Goal: Information Seeking & Learning: Learn about a topic

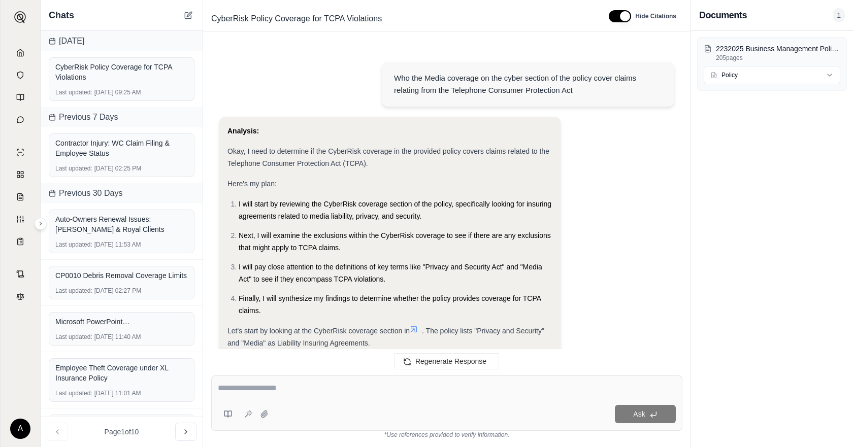
scroll to position [477, 0]
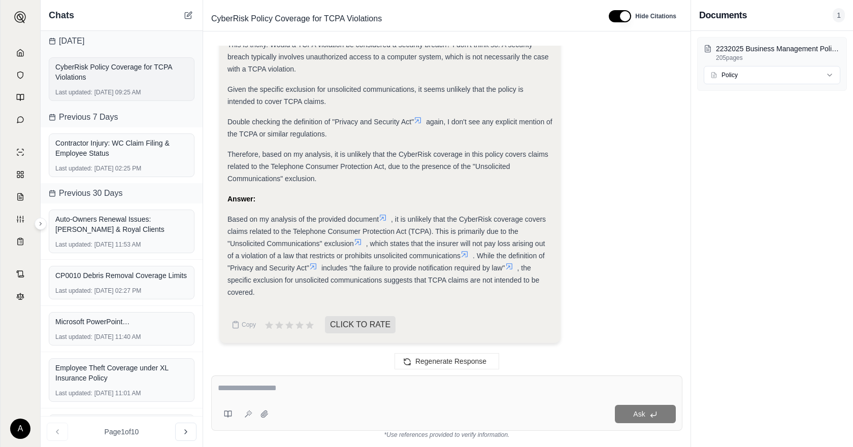
click at [123, 72] on div "CyberRisk Policy Coverage for TCPA Violations" at bounding box center [121, 72] width 132 height 20
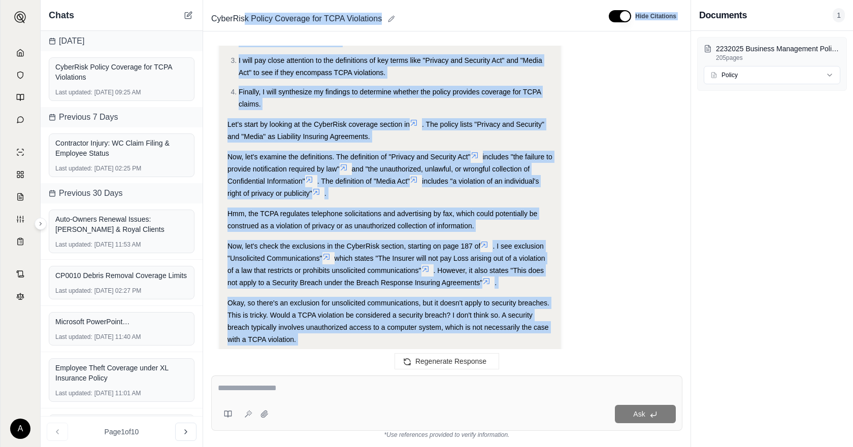
scroll to position [0, 0]
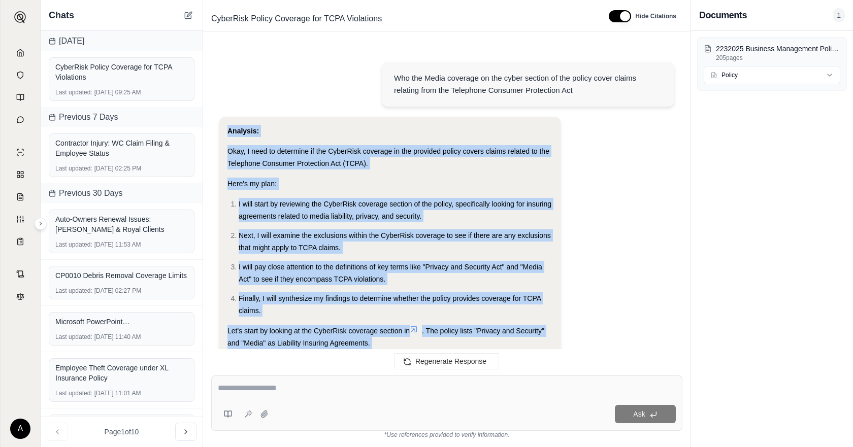
drag, startPoint x: 281, startPoint y: 293, endPoint x: 228, endPoint y: 132, distance: 169.9
click at [227, 133] on div "Analysis: Okay, I need to determine if the CyberRisk coverage in the provided p…" at bounding box center [389, 450] width 325 height 651
copy div "Analysis: Okay, I need to determine if the CyberRisk coverage in the provided p…"
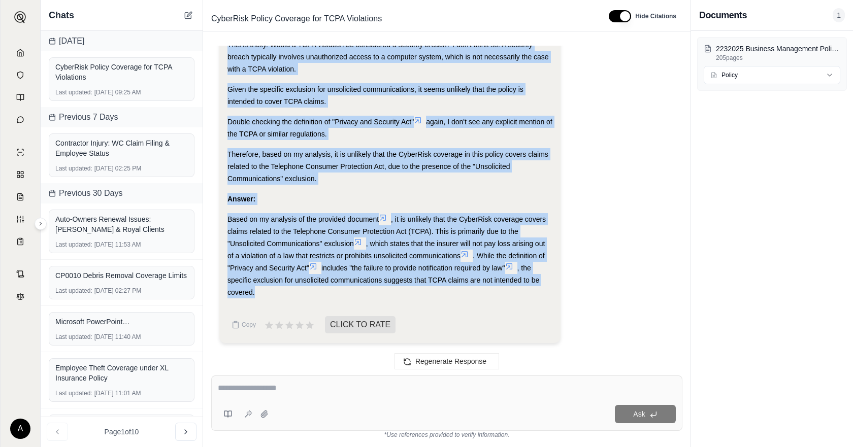
click at [529, 200] on div "Answer:" at bounding box center [389, 199] width 325 height 12
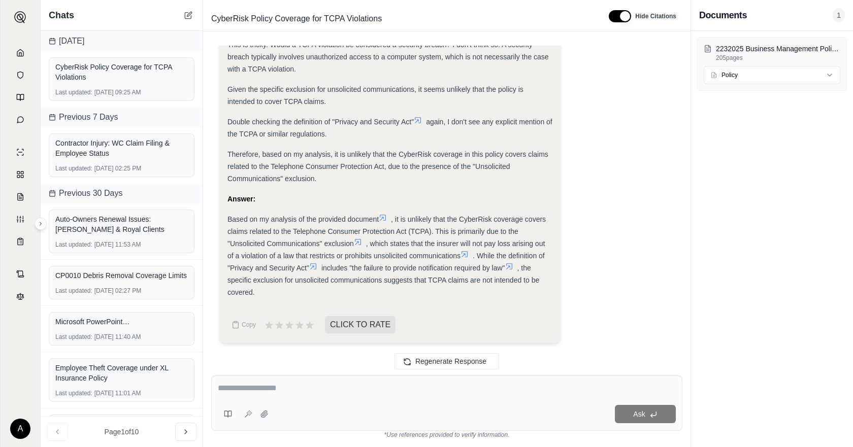
click at [362, 245] on icon at bounding box center [358, 242] width 8 height 8
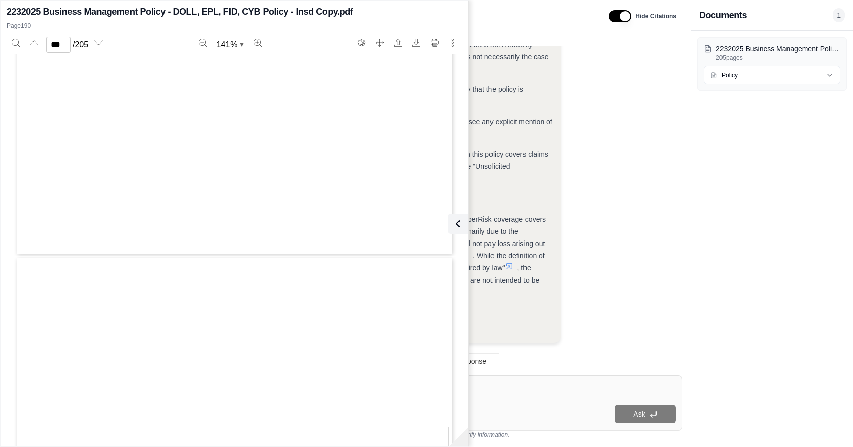
type input "***"
drag, startPoint x: 469, startPoint y: 228, endPoint x: 460, endPoint y: 227, distance: 8.7
click at [468, 228] on span ", it is unlikely that the CyberRisk coverage covers claims related to the Telep…" at bounding box center [386, 231] width 318 height 32
click at [460, 227] on icon at bounding box center [456, 224] width 12 height 12
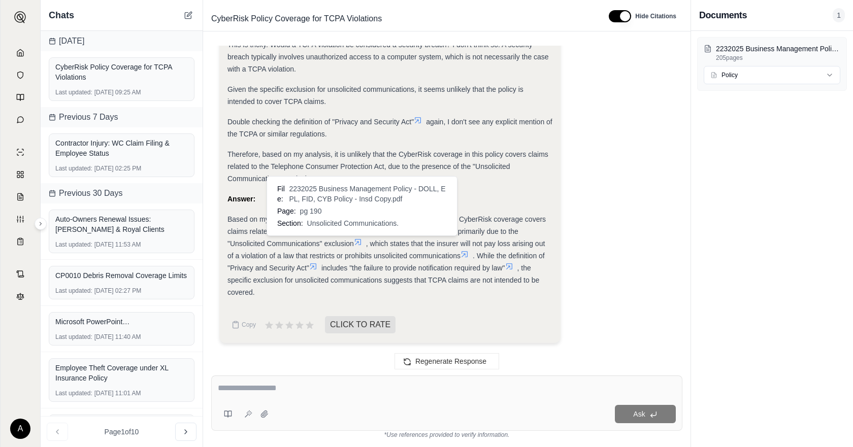
drag, startPoint x: 664, startPoint y: 227, endPoint x: 577, endPoint y: 227, distance: 87.3
click at [358, 243] on icon at bounding box center [358, 242] width 8 height 8
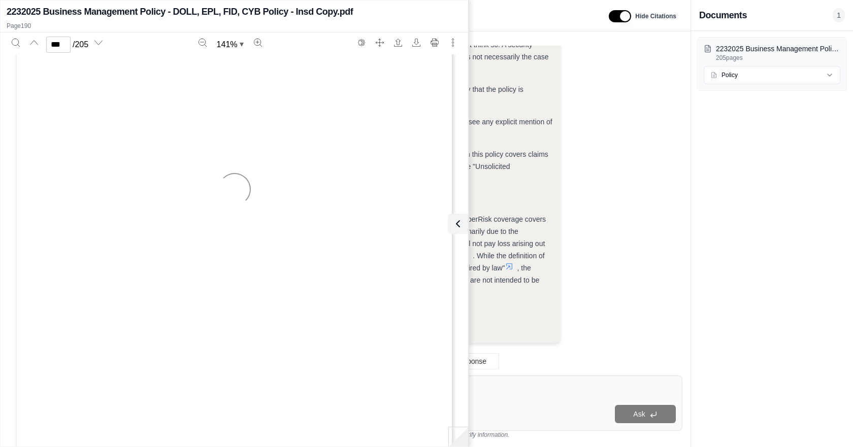
type input "***"
drag, startPoint x: 250, startPoint y: 115, endPoint x: 144, endPoint y: 111, distance: 106.7
click at [144, 111] on div "Exclusions continued from previous page. CYB-16001 Rev. 06-20 © 2020 The Travel…" at bounding box center [234, 338] width 439 height 568
click at [463, 225] on button at bounding box center [456, 224] width 20 height 20
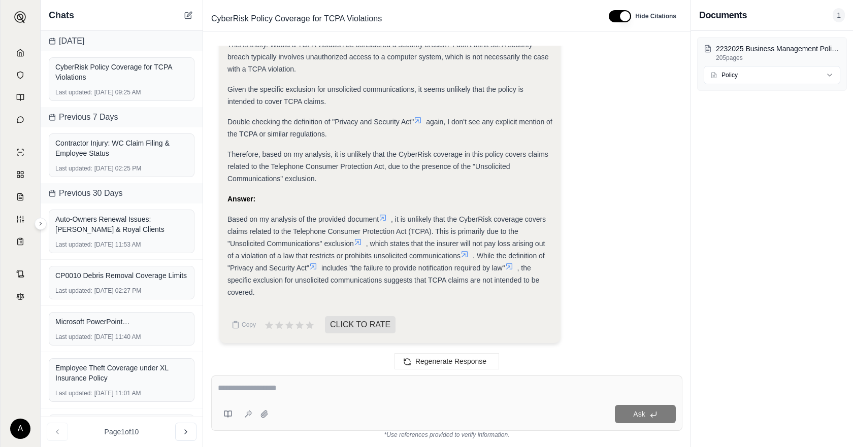
click at [448, 387] on textarea at bounding box center [447, 388] width 458 height 12
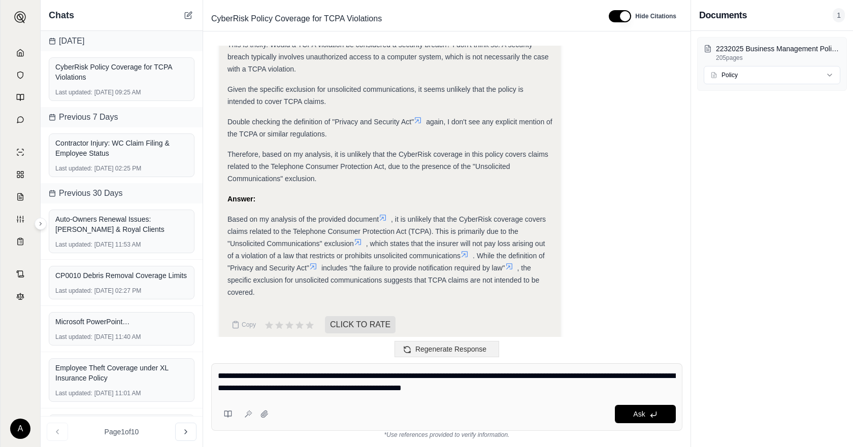
type textarea "**********"
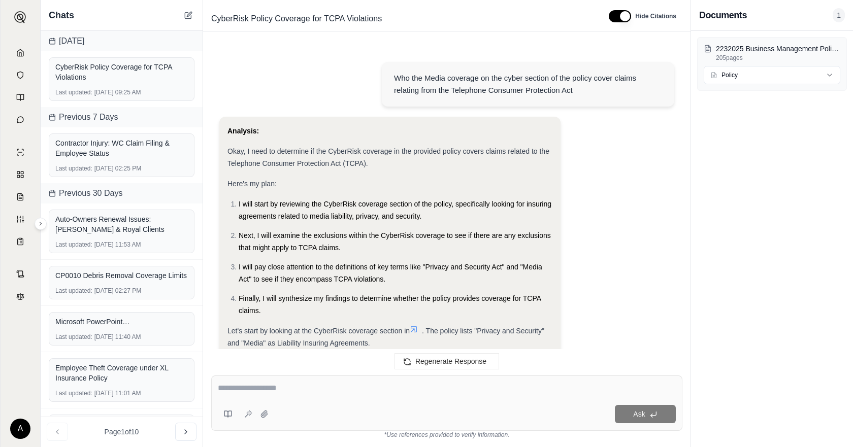
scroll to position [1315, 0]
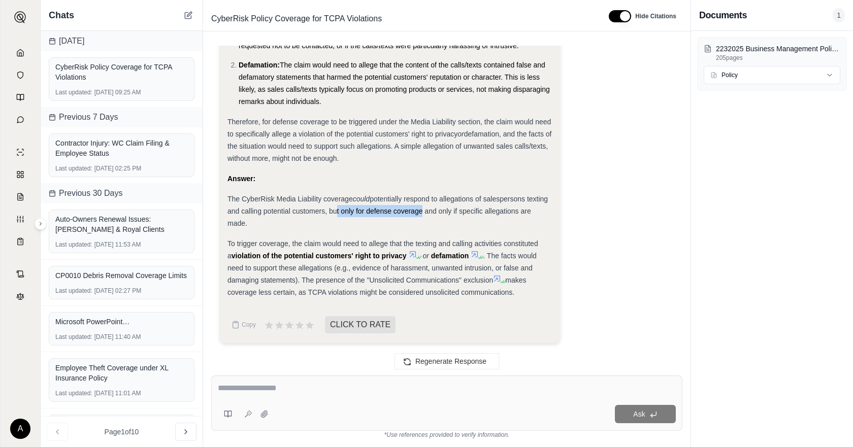
drag, startPoint x: 332, startPoint y: 210, endPoint x: 418, endPoint y: 213, distance: 86.3
click at [418, 213] on span "potentially respond to allegations of salespersons texting and calling potentia…" at bounding box center [387, 211] width 320 height 32
drag, startPoint x: 233, startPoint y: 246, endPoint x: 262, endPoint y: 245, distance: 28.4
click at [262, 245] on span "To trigger coverage, the claim would need to allege that the texting and callin…" at bounding box center [382, 250] width 311 height 20
click at [406, 253] on span at bounding box center [407, 256] width 2 height 8
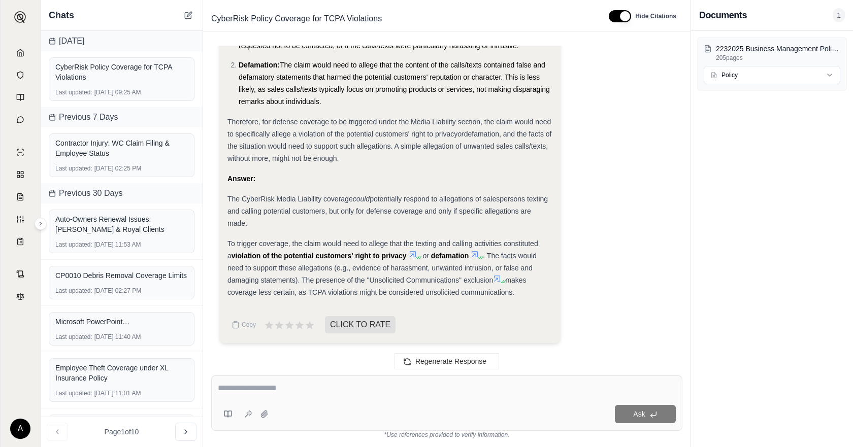
click at [409, 255] on icon at bounding box center [413, 254] width 8 height 8
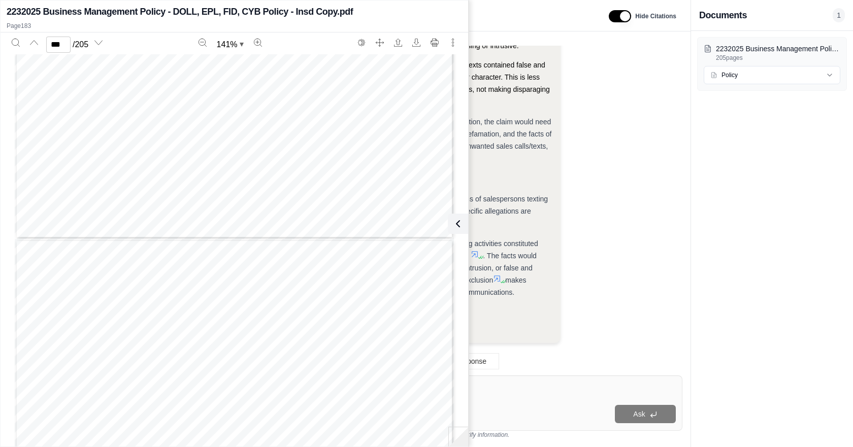
scroll to position [103391, 0]
drag, startPoint x: 155, startPoint y: 289, endPoint x: 287, endPoint y: 266, distance: 134.4
click at [314, 286] on span "a violation of an individual’s right of privacy or publicity;" at bounding box center [239, 287] width 163 height 7
drag, startPoint x: 191, startPoint y: 216, endPoint x: 204, endPoint y: 228, distance: 17.6
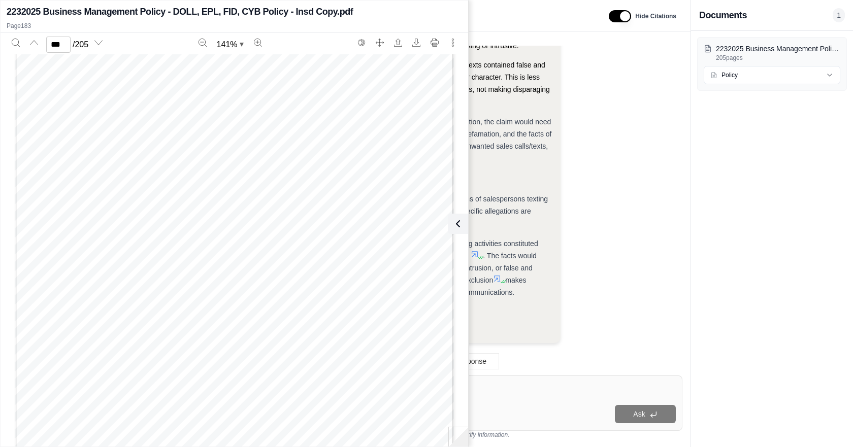
click at [147, 215] on div "Definitions continued from previous page. CYB-16001 Rev. 06-20 © 2020 The Trave…" at bounding box center [234, 278] width 439 height 568
drag, startPoint x: 242, startPoint y: 234, endPoint x: 246, endPoint y: 242, distance: 8.6
click at [241, 234] on div "Definitions continued from previous page. CYB-16001 Rev. 06-20 © 2020 The Trave…" at bounding box center [234, 278] width 439 height 568
type input "***"
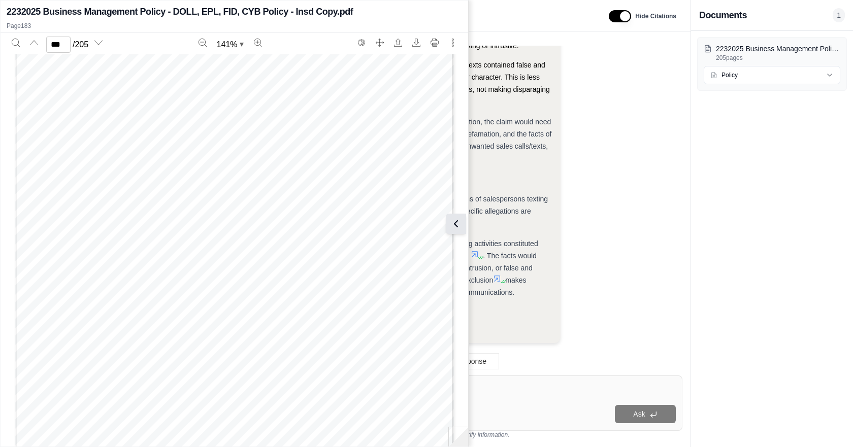
click at [463, 226] on button at bounding box center [456, 224] width 20 height 20
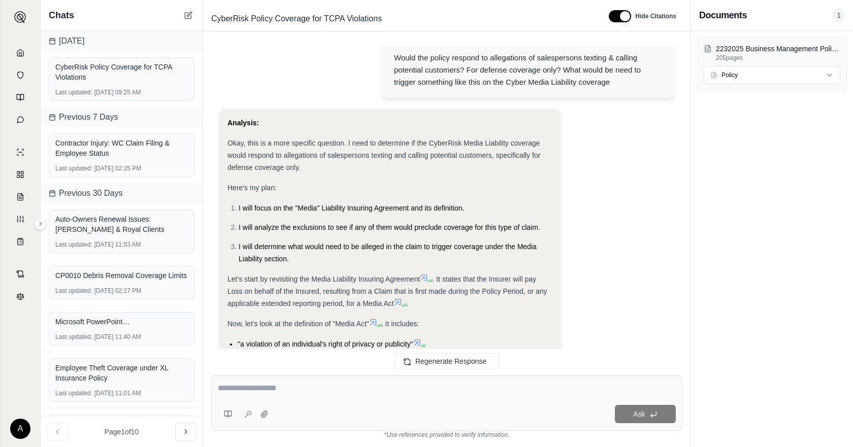
scroll to position [666, 0]
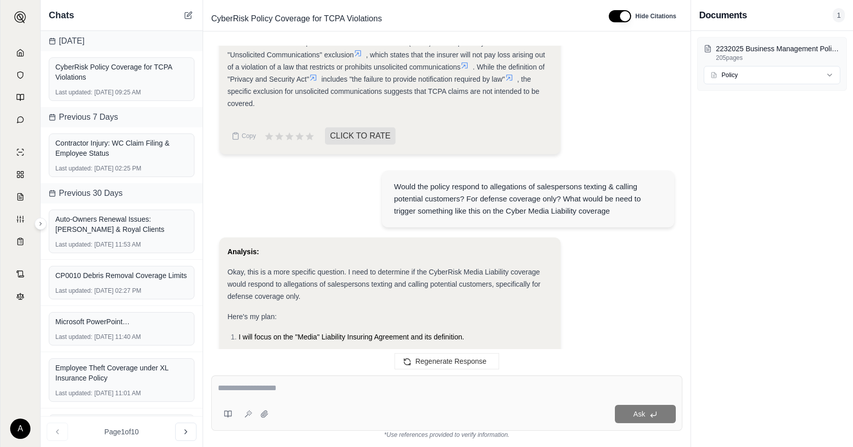
drag, startPoint x: 505, startPoint y: 298, endPoint x: 224, endPoint y: 251, distance: 285.2
copy div "Analysis: Okay, this is a more specific question. I need to determine if the Cy…"
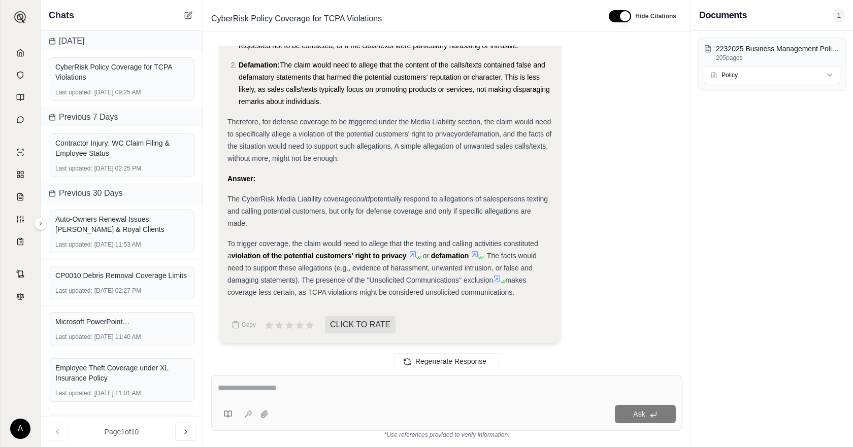
click at [474, 159] on div "Therefore, for defense coverage to be triggered under the Media Liability secti…" at bounding box center [389, 140] width 325 height 49
